Goal: Task Accomplishment & Management: Complete application form

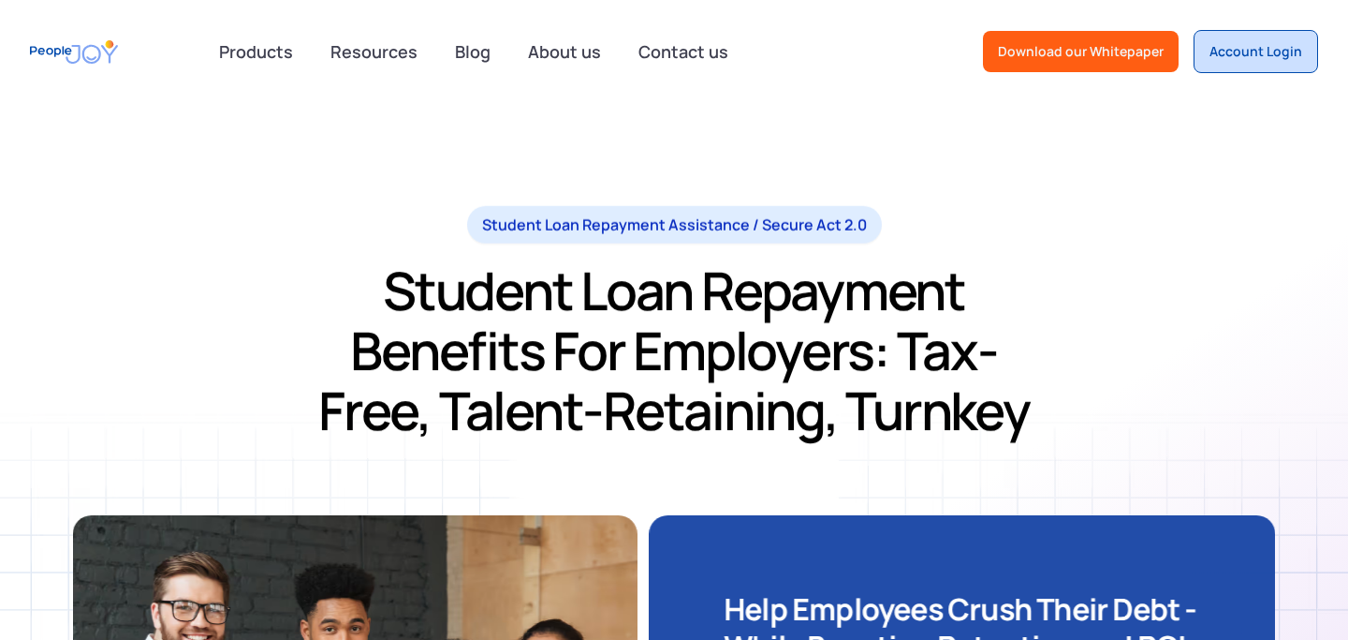
click at [1245, 64] on link "Account Login" at bounding box center [1256, 51] width 125 height 43
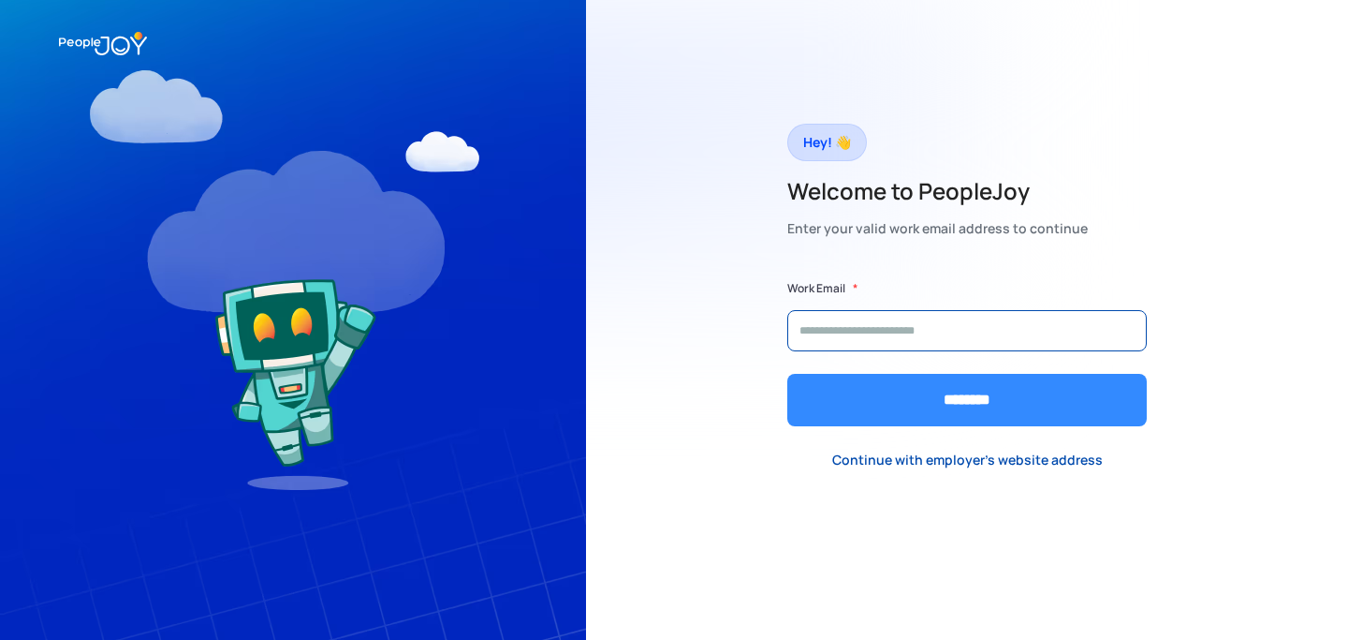
type input "**********"
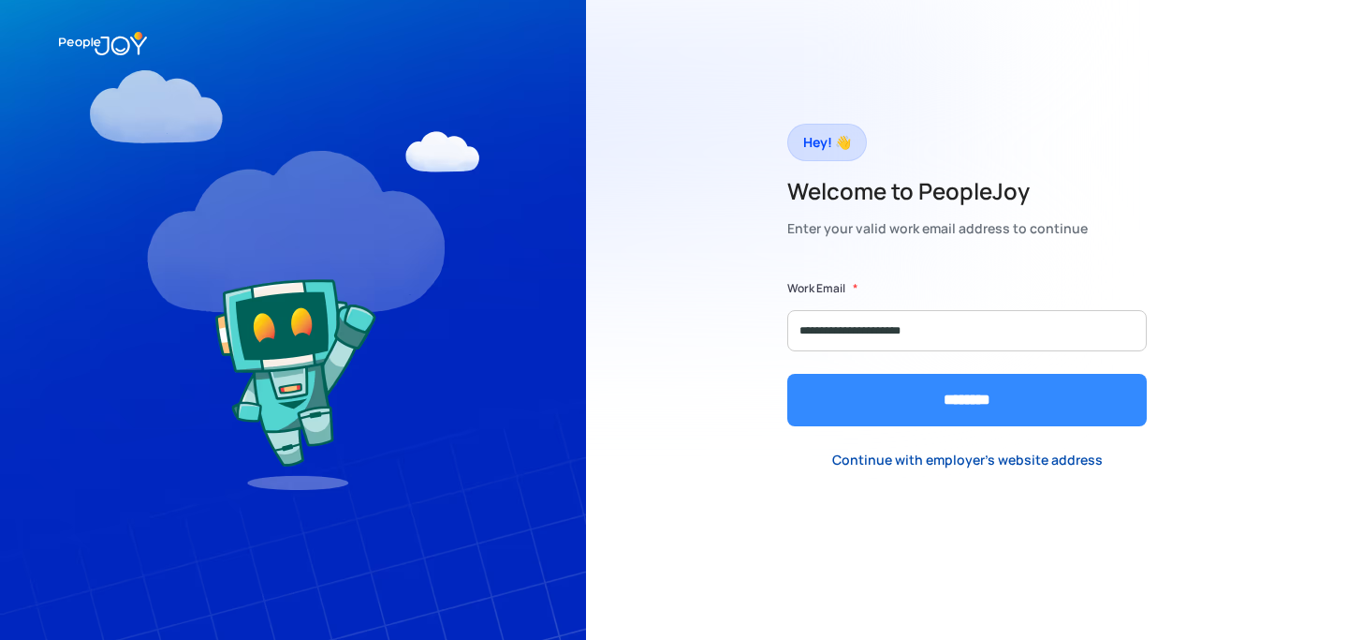
click at [855, 408] on input "********" at bounding box center [968, 400] width 360 height 52
